Goal: Task Accomplishment & Management: Complete application form

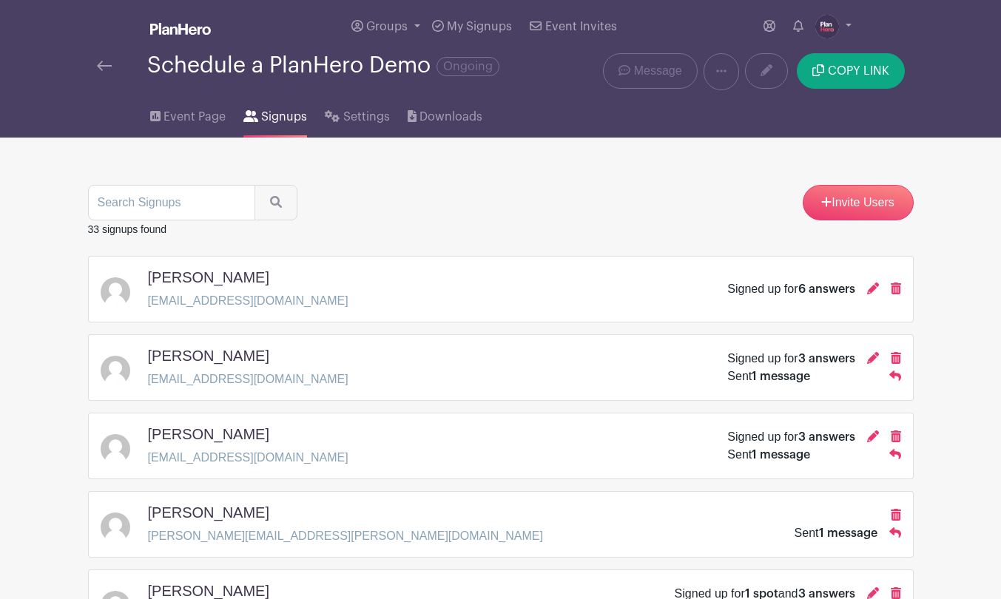
scroll to position [567, 0]
click at [183, 121] on span "Event Page" at bounding box center [195, 117] width 62 height 18
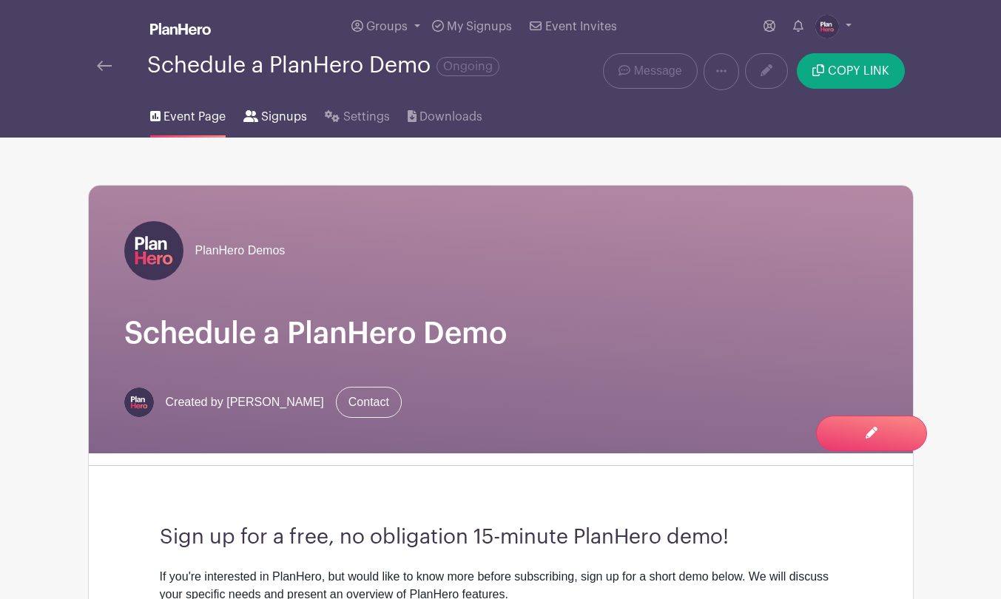
click at [279, 117] on span "Signups" at bounding box center [284, 117] width 46 height 18
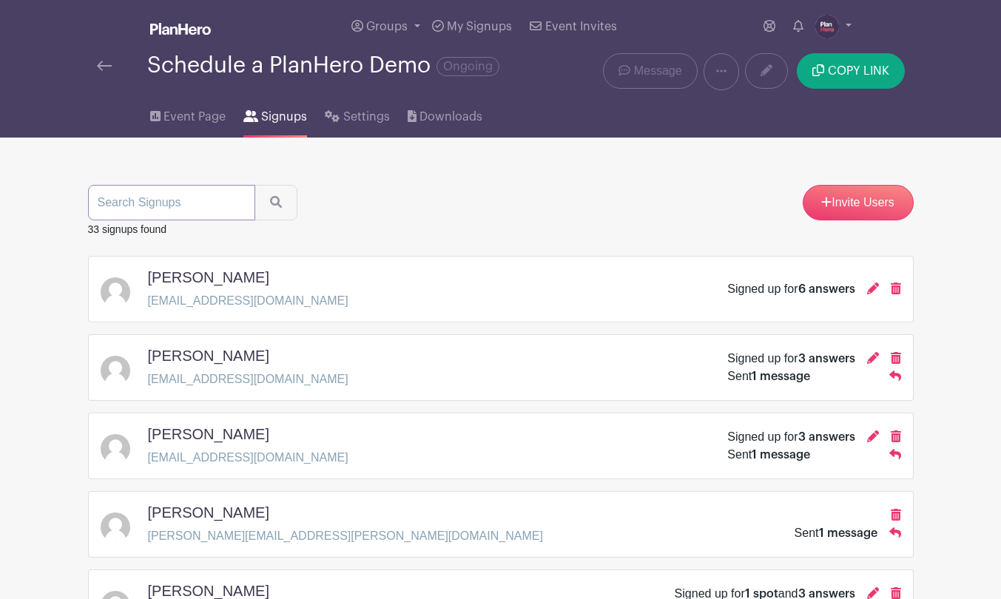
click at [175, 203] on input "search" at bounding box center [171, 203] width 167 height 36
type input "[PERSON_NAME]"
click at [255, 185] on button "submit" at bounding box center [276, 203] width 43 height 36
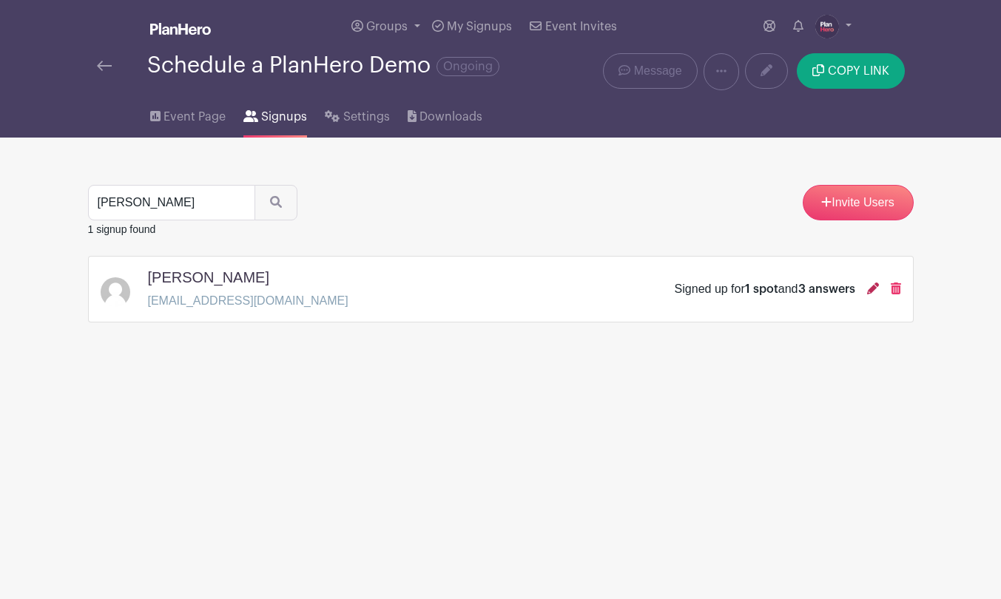
click at [875, 289] on icon at bounding box center [873, 289] width 12 height 12
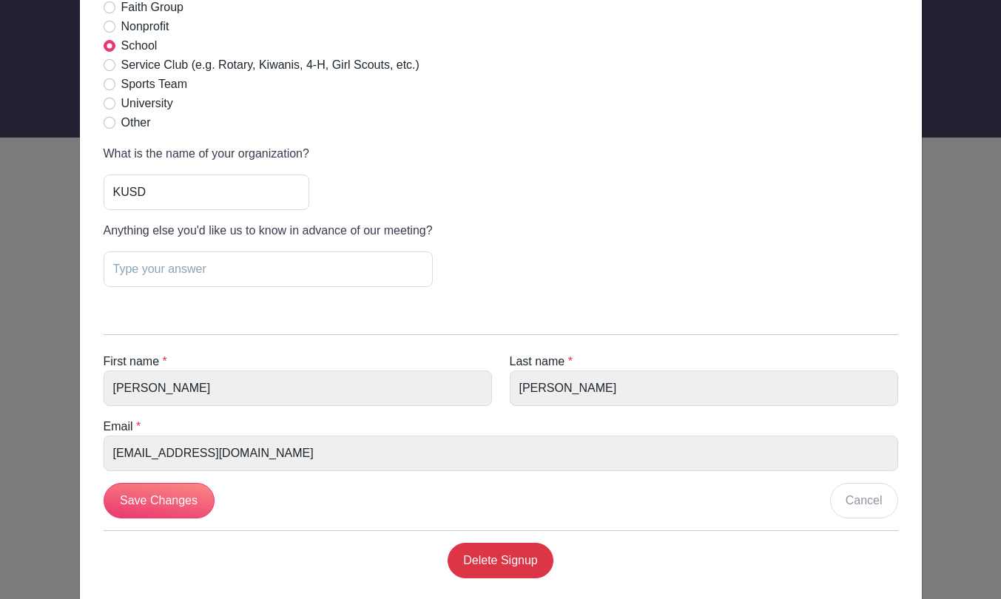
scroll to position [488, 0]
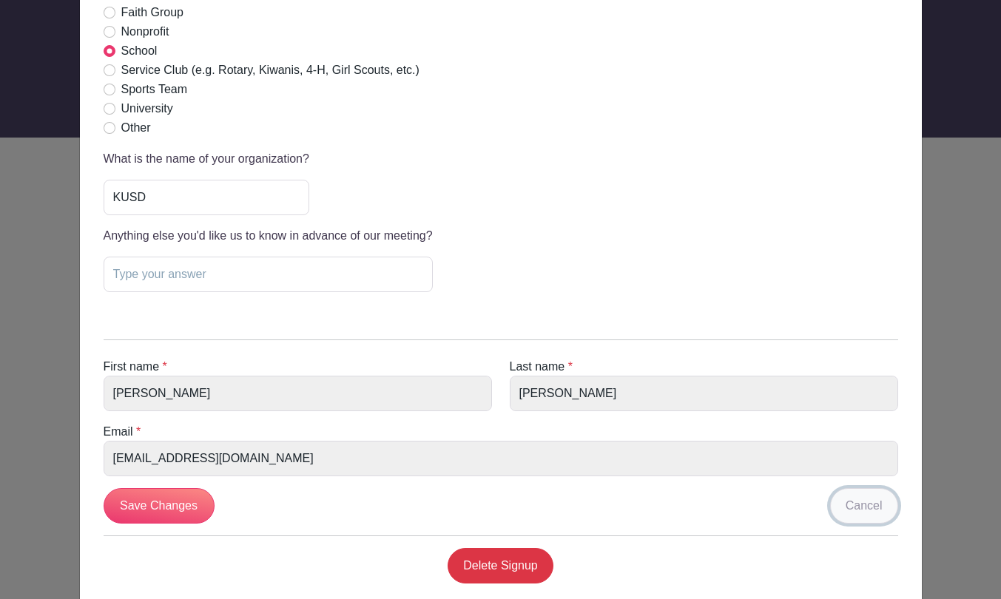
click at [858, 508] on link "Cancel" at bounding box center [864, 506] width 68 height 36
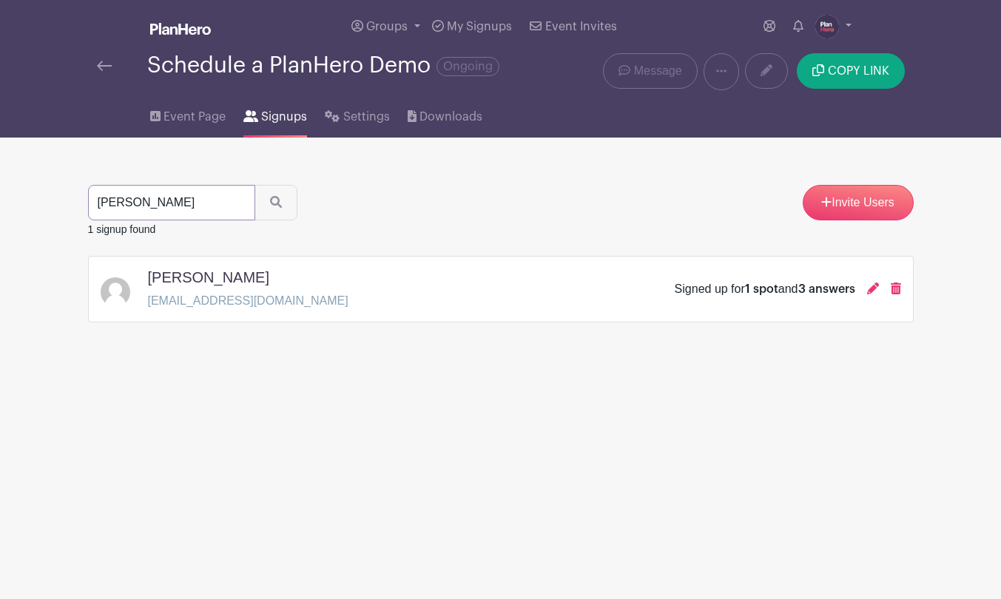
click at [221, 204] on input "[PERSON_NAME]" at bounding box center [171, 203] width 167 height 36
click at [190, 118] on span "Event Page" at bounding box center [195, 117] width 62 height 18
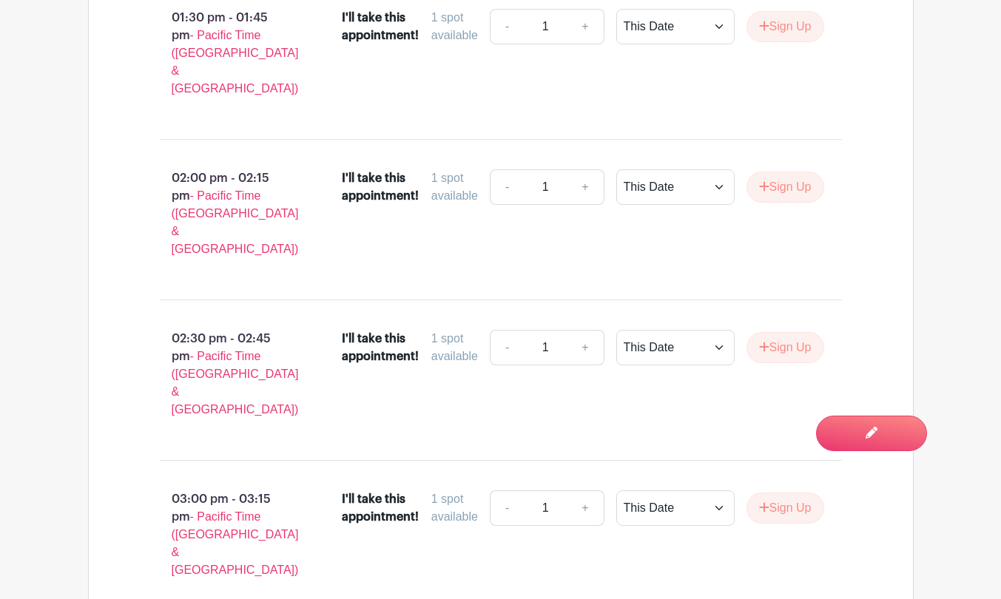
scroll to position [2854, 0]
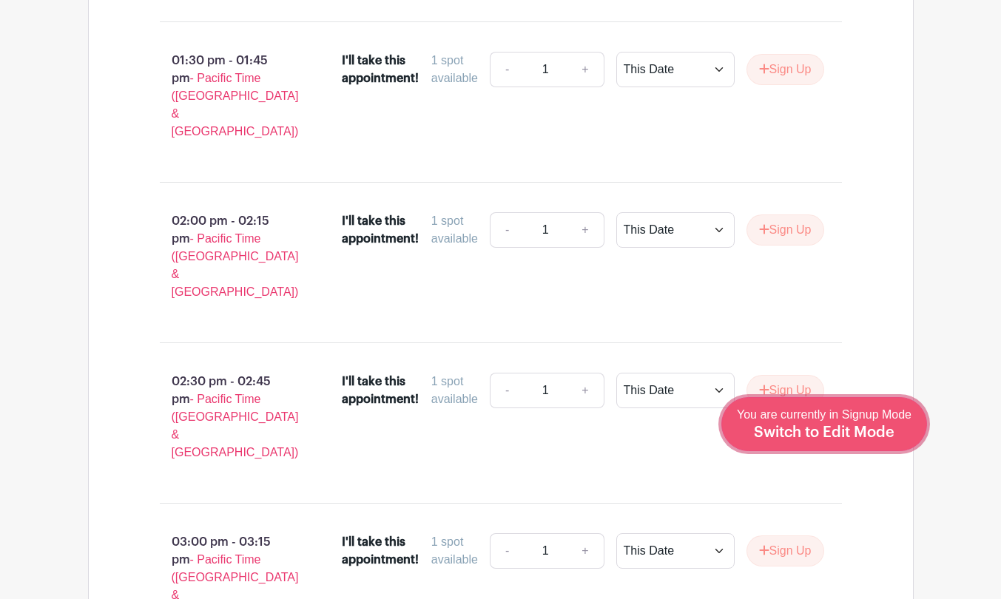
drag, startPoint x: 823, startPoint y: 431, endPoint x: 814, endPoint y: 429, distance: 9.9
click at [823, 431] on span "Switch to Edit Mode" at bounding box center [824, 432] width 141 height 15
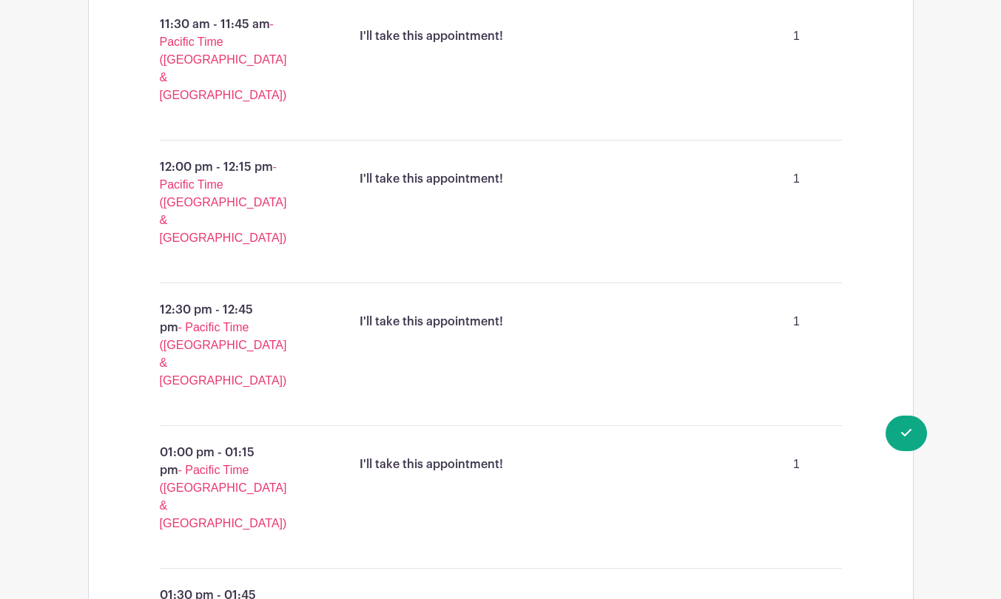
scroll to position [2883, 0]
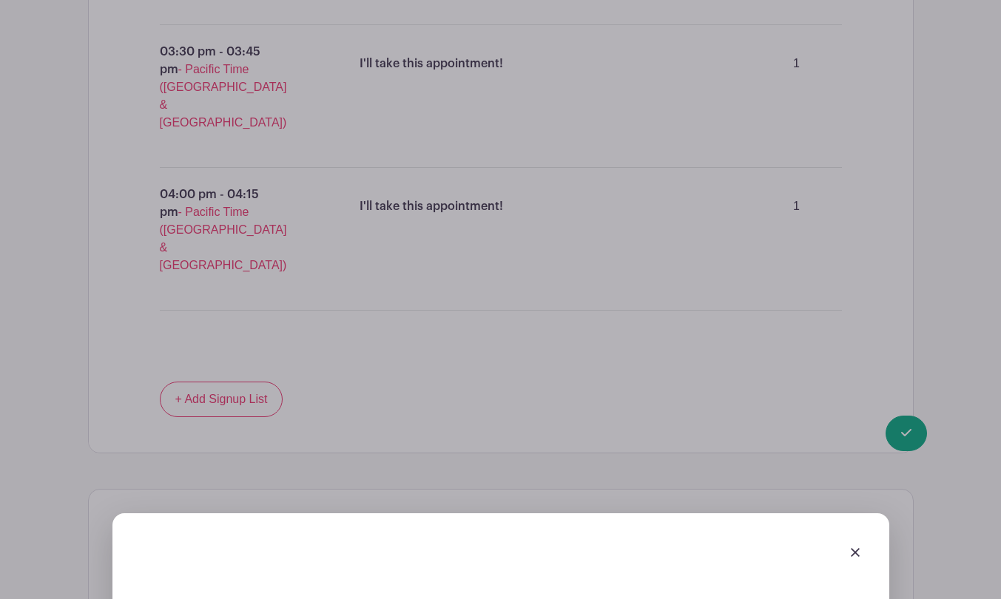
scroll to position [3308, 0]
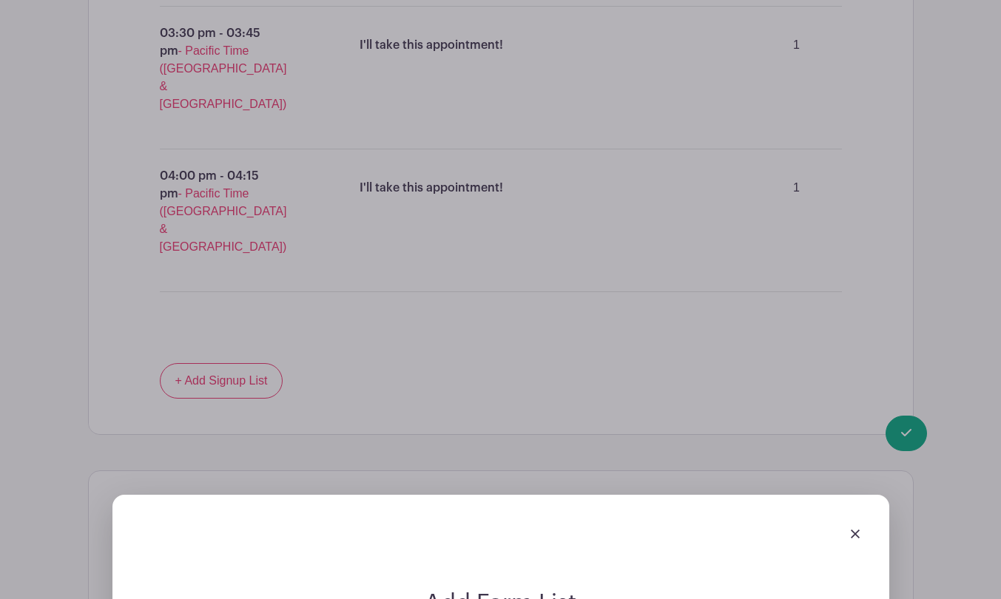
type input "Please check the box that best describes your organization"
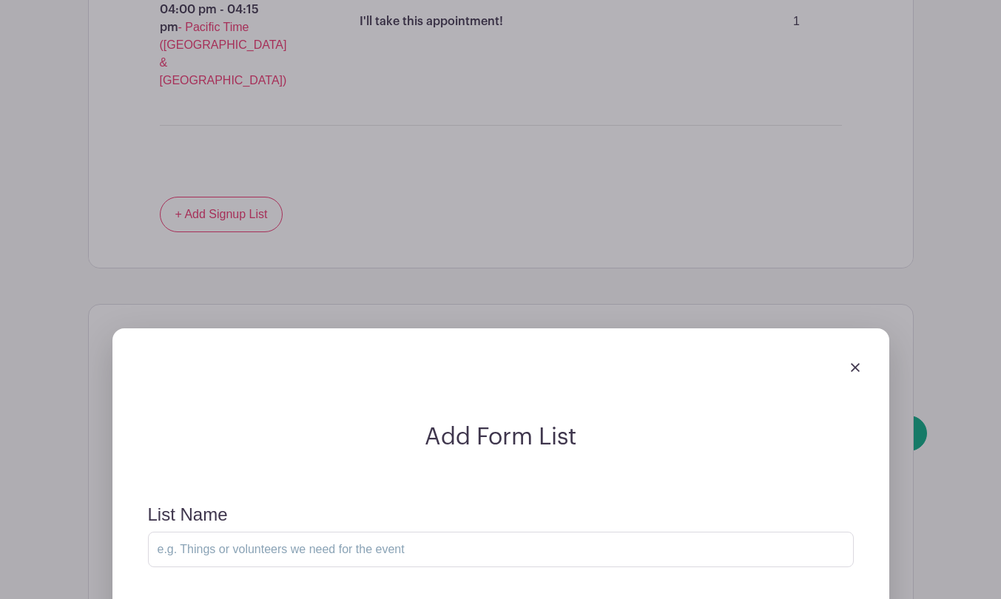
scroll to position [3640, 0]
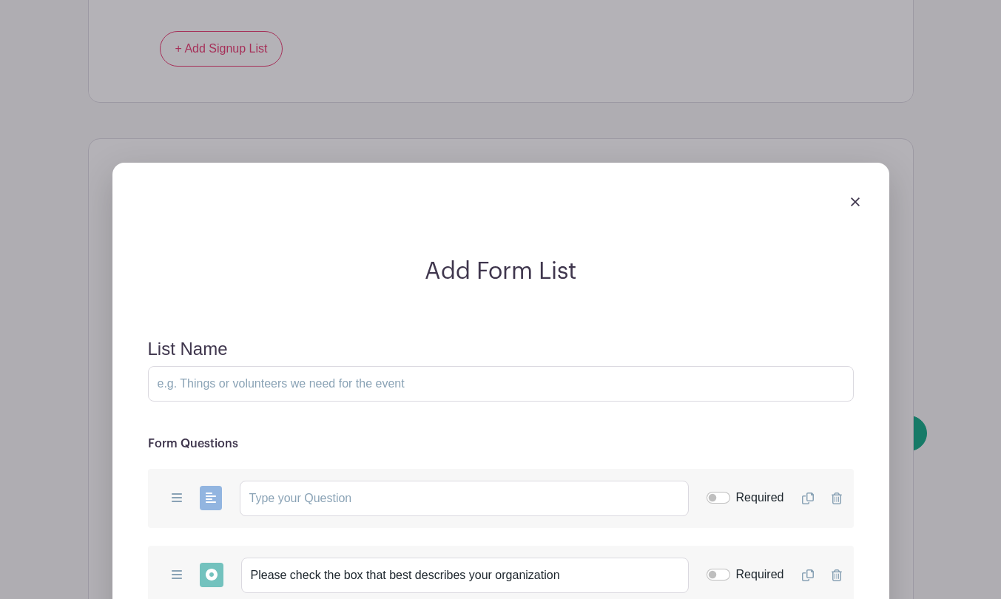
type input "Business"
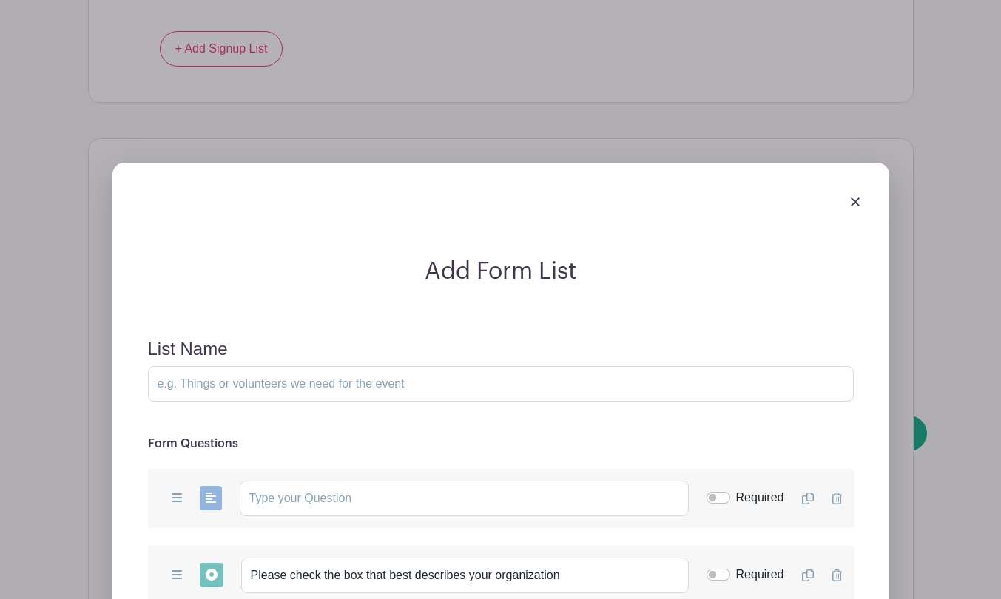
drag, startPoint x: 252, startPoint y: 531, endPoint x: 238, endPoint y: 447, distance: 85.4
type input "Faith Group"
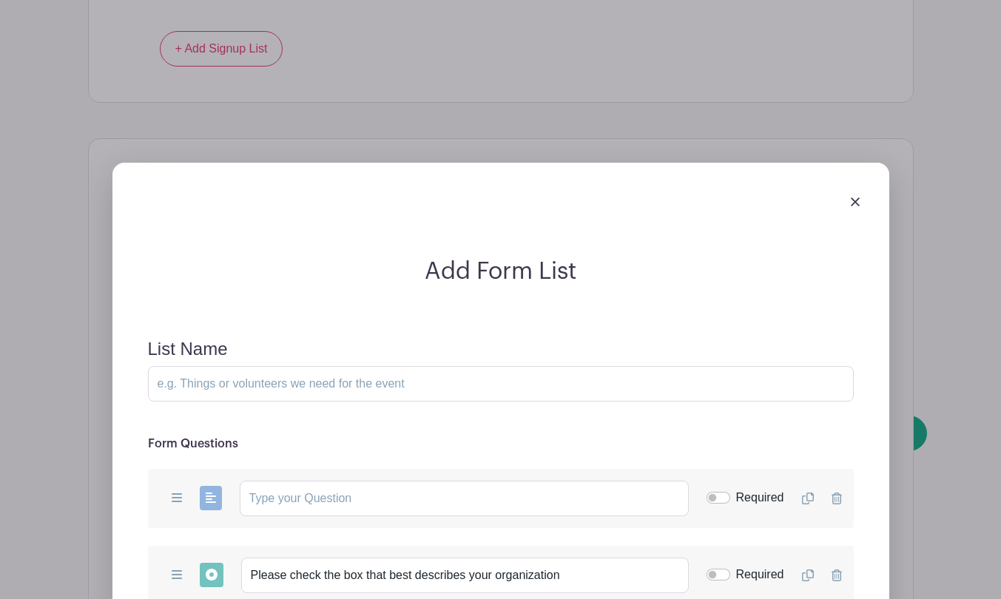
type input "Nonprofit"
type input "School"
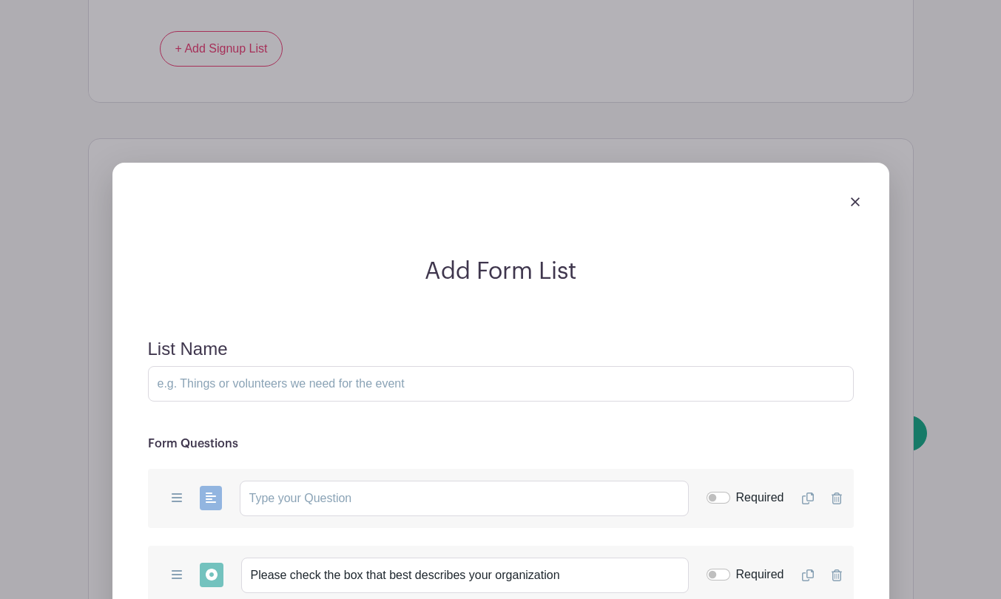
type input "Service Club (e.g. Rotary, Kiwanis, 4-H, Girl Scouts, etc.)"
type input "Sports Team"
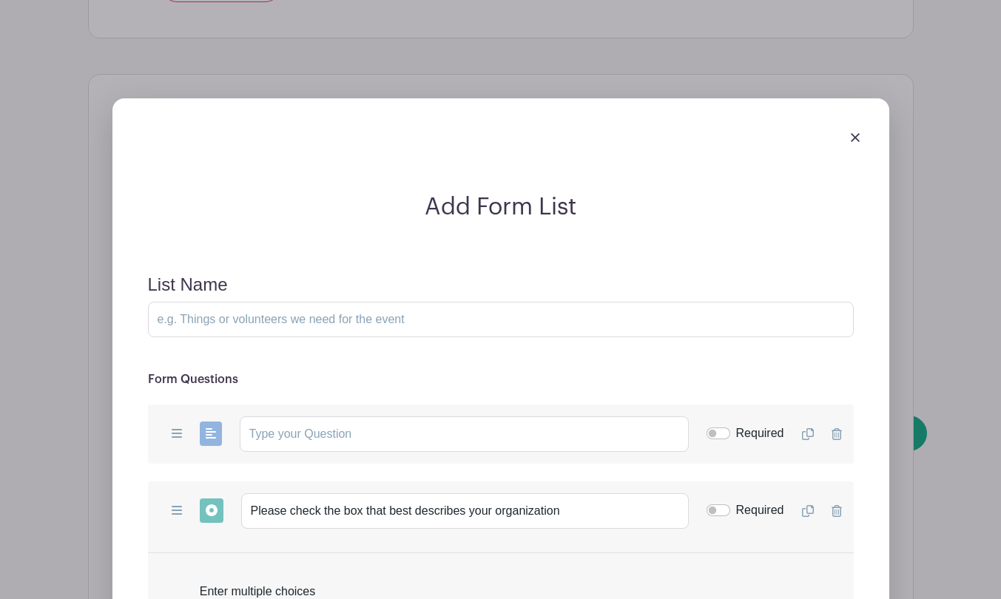
scroll to position [3705, 0]
type input "University"
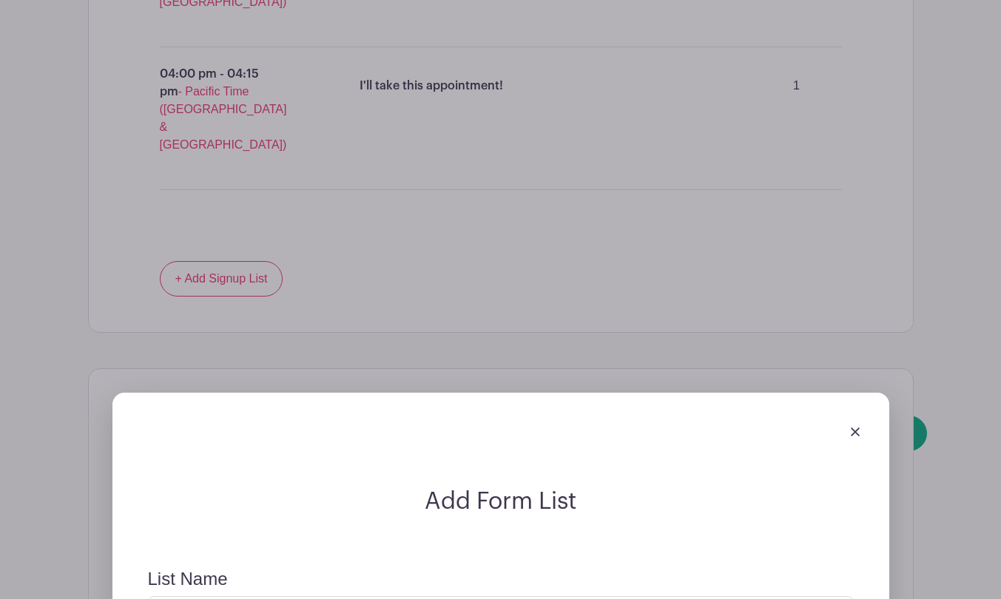
scroll to position [3387, 0]
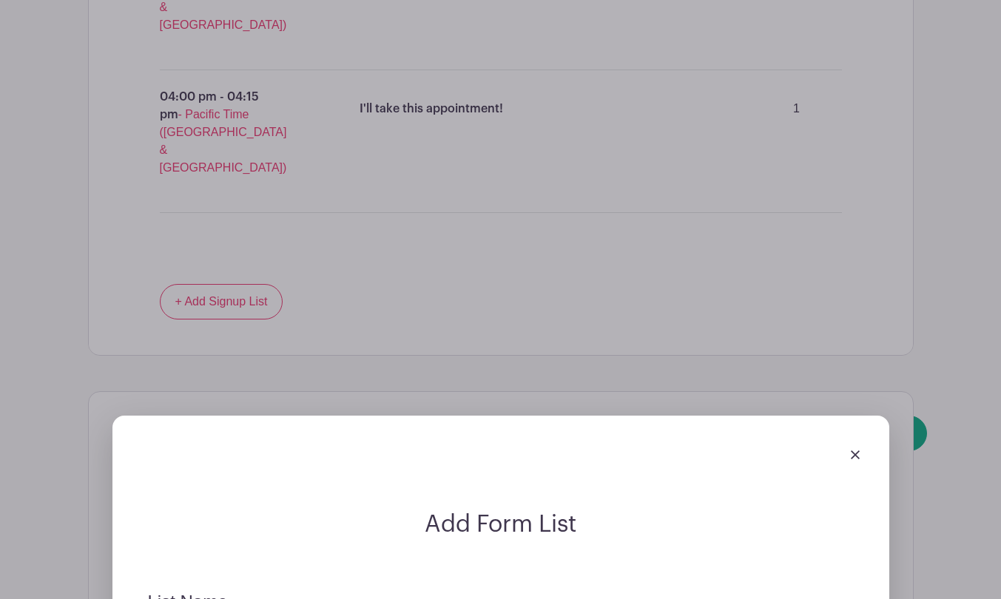
type input "Other"
type input "What is the name of your organization?"
checkbox input "true"
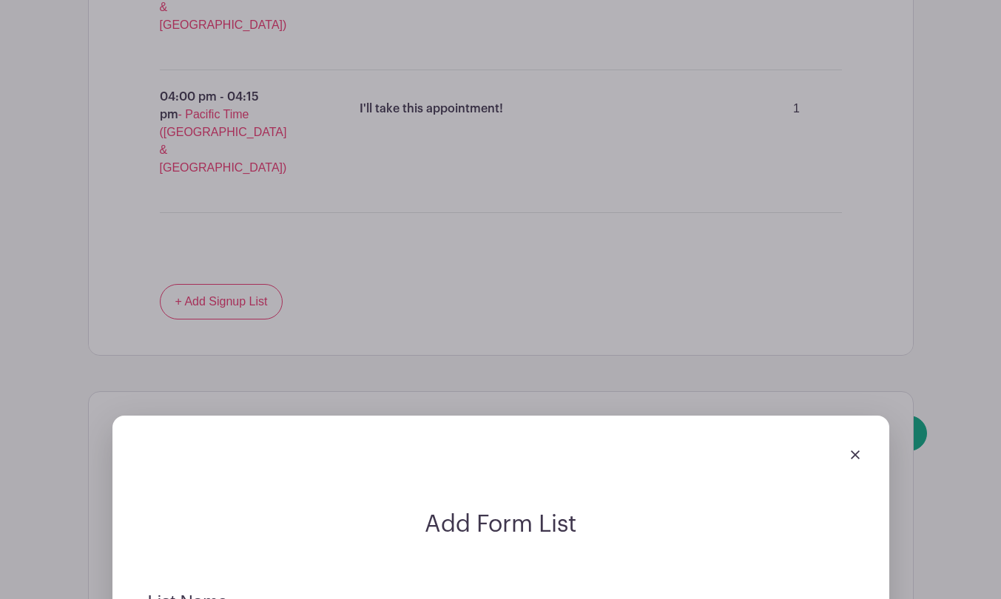
checkbox input "true"
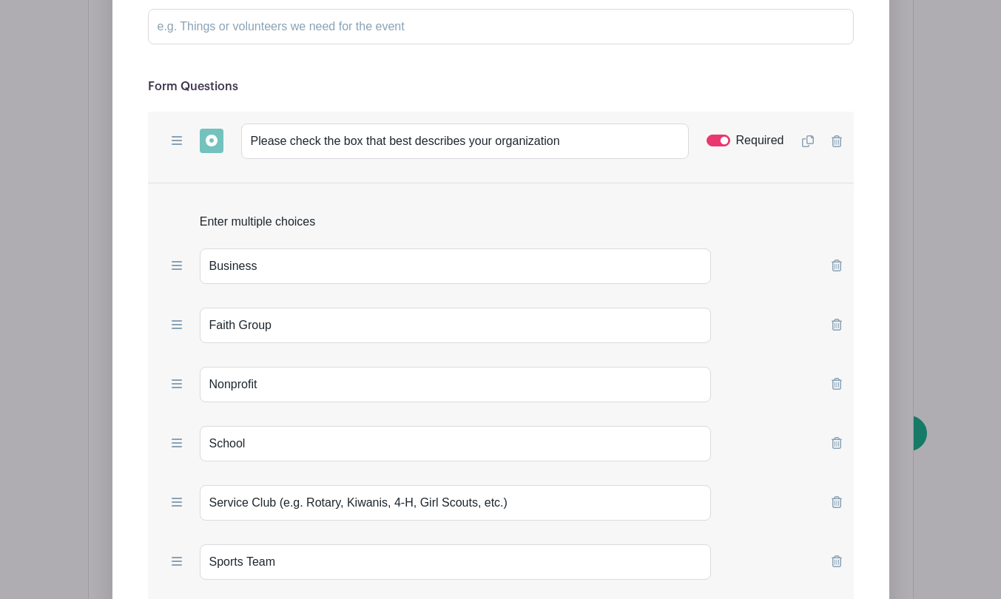
scroll to position [4001, 0]
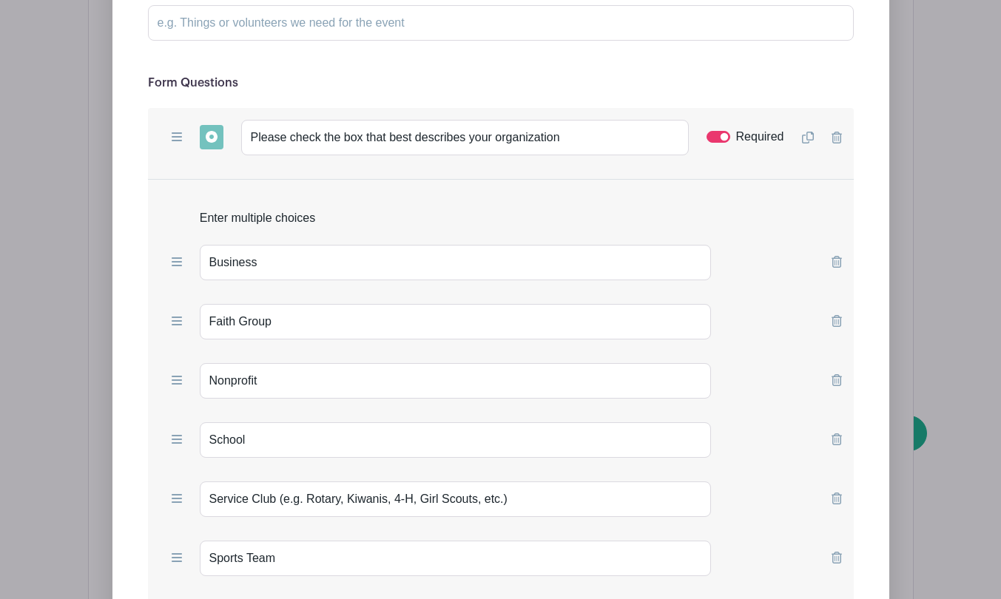
drag, startPoint x: 255, startPoint y: 348, endPoint x: 248, endPoint y: 352, distance: 7.6
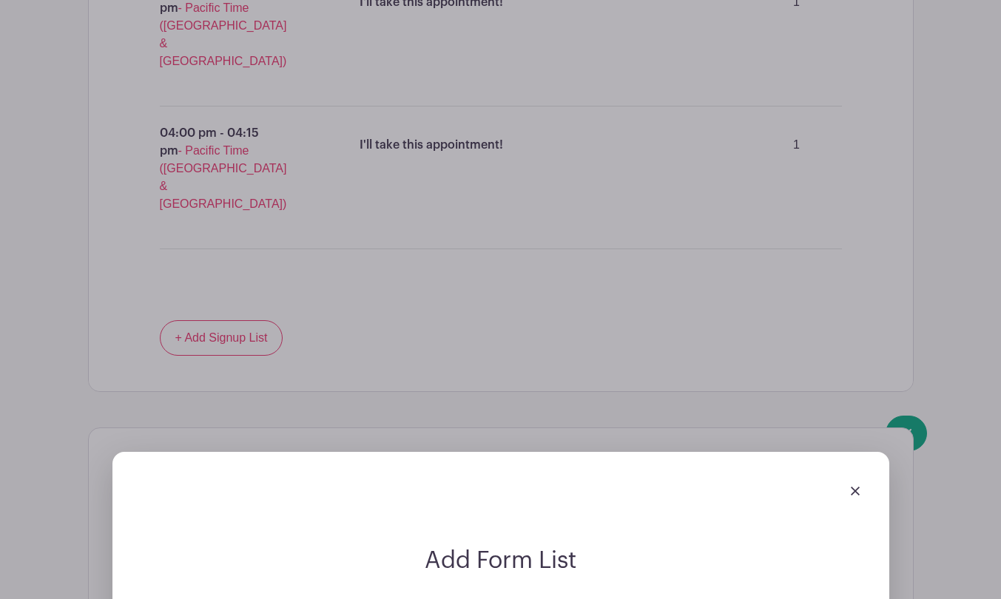
scroll to position [3344, 0]
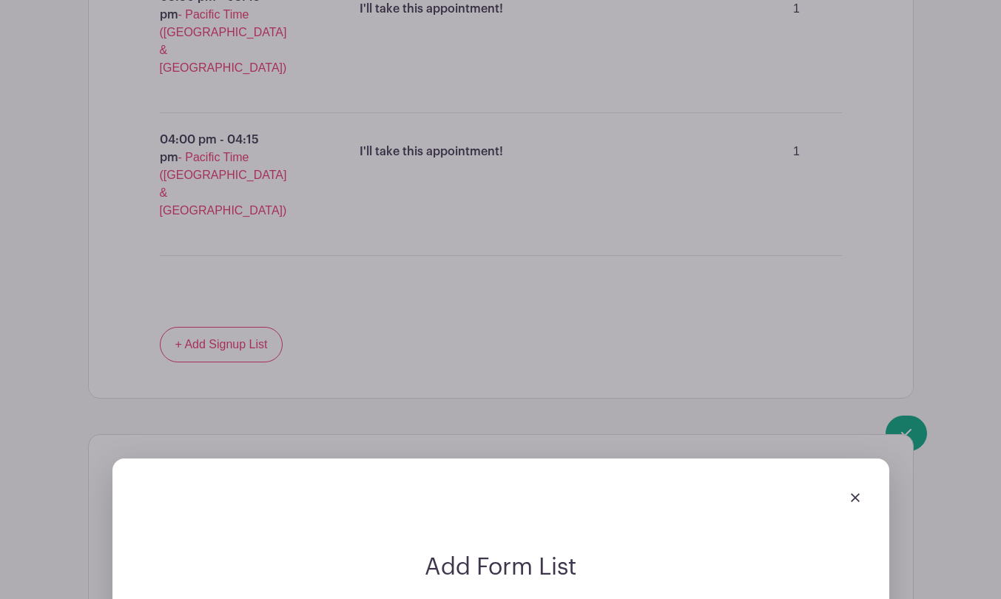
type input "Is there anything else you'd like us to know in advance of our meeting?"
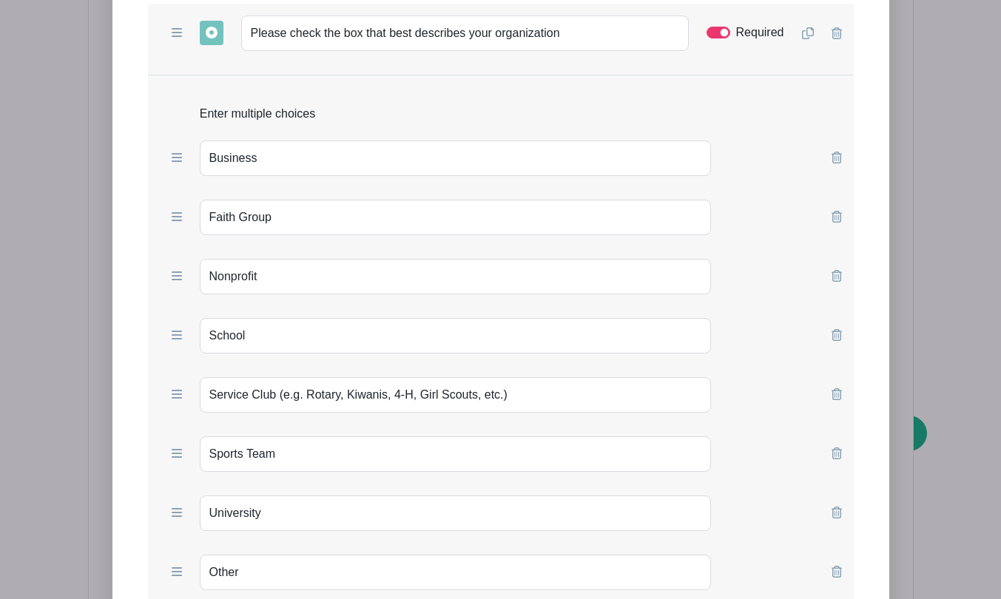
scroll to position [4132, 0]
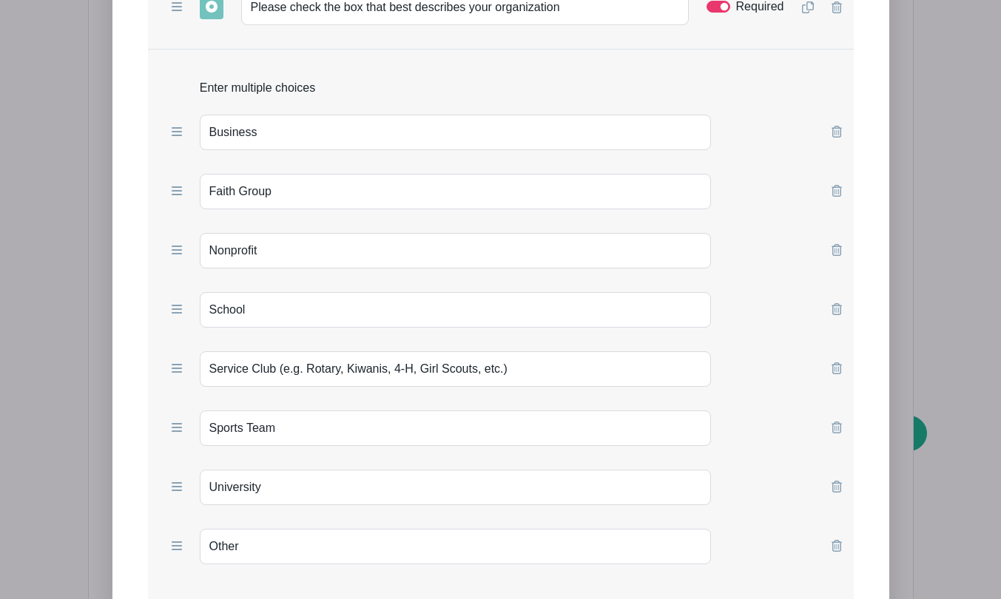
type input "Tell us more!"
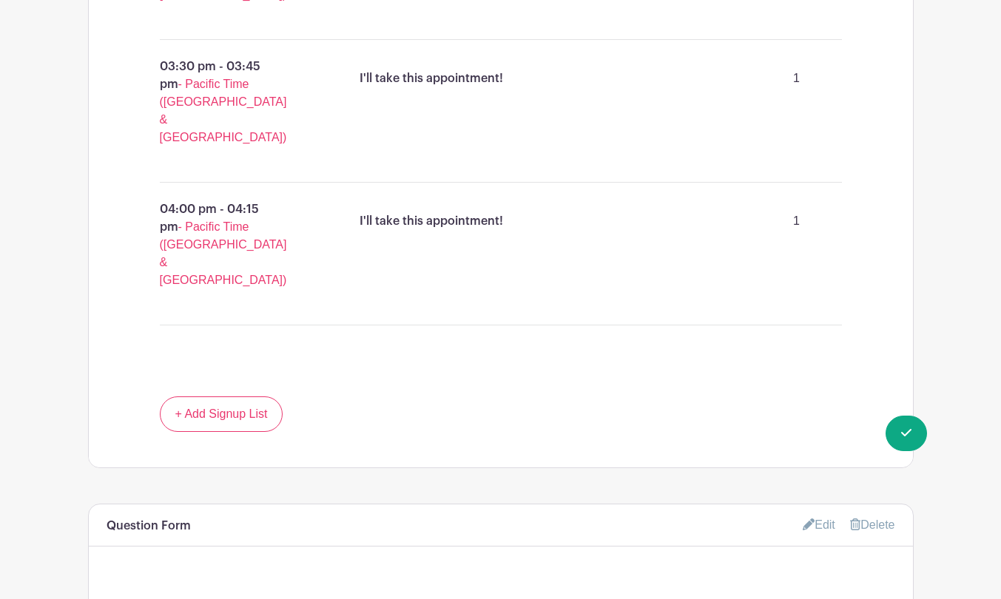
scroll to position [3273, 0]
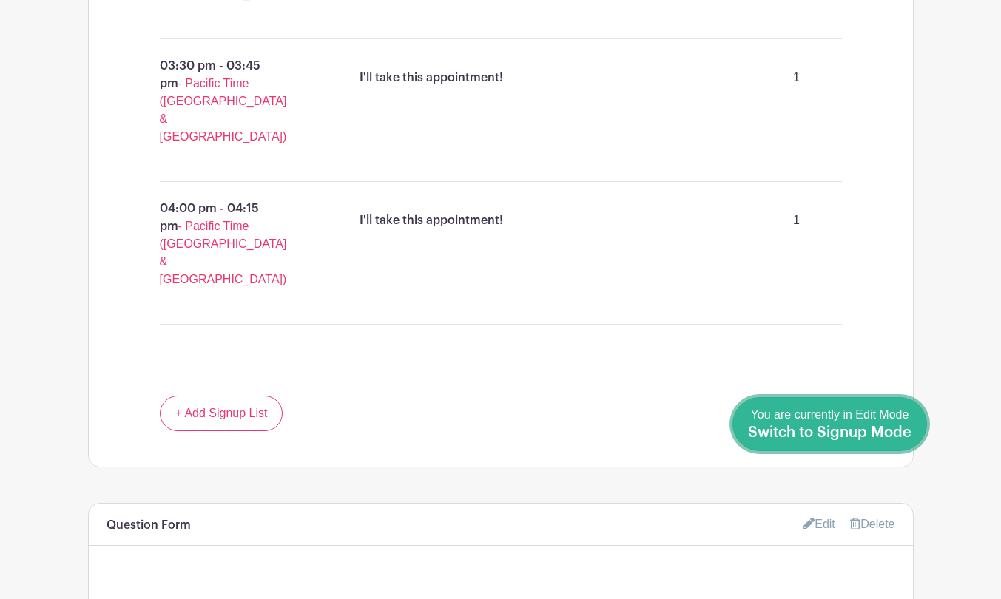
click at [874, 425] on span "Switch to Signup Mode" at bounding box center [830, 432] width 164 height 15
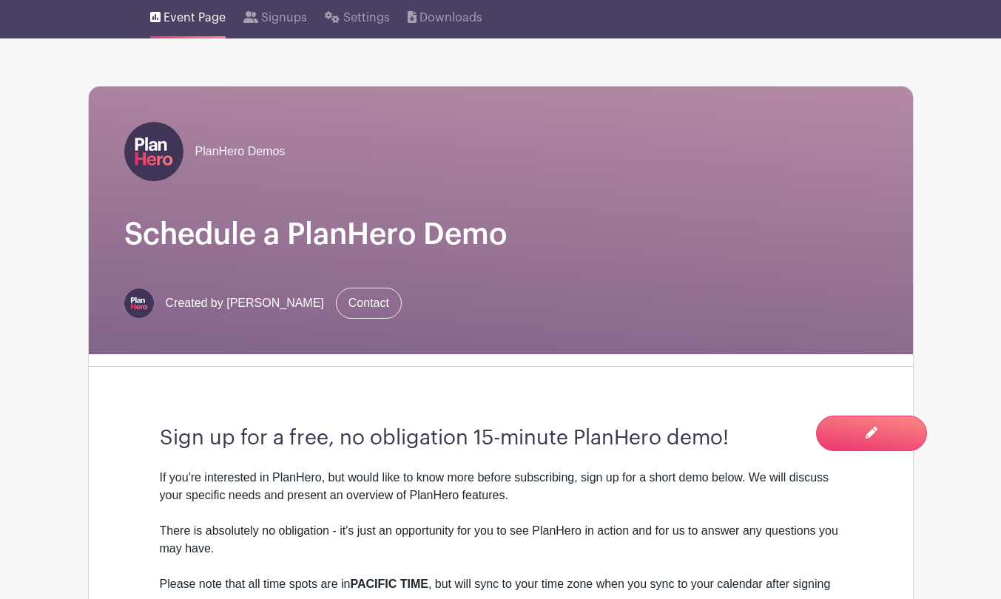
scroll to position [97, 0]
